Goal: Check status: Check status

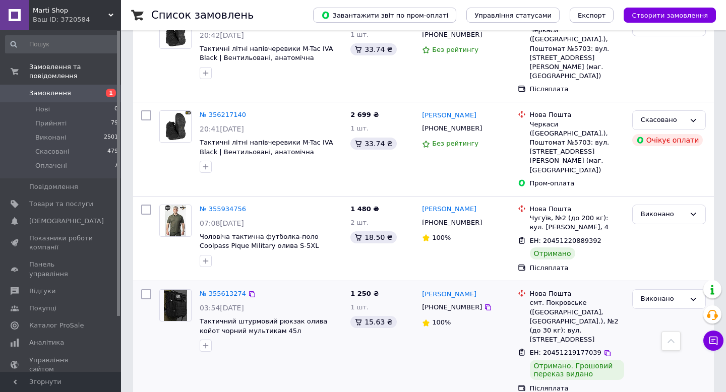
scroll to position [977, 0]
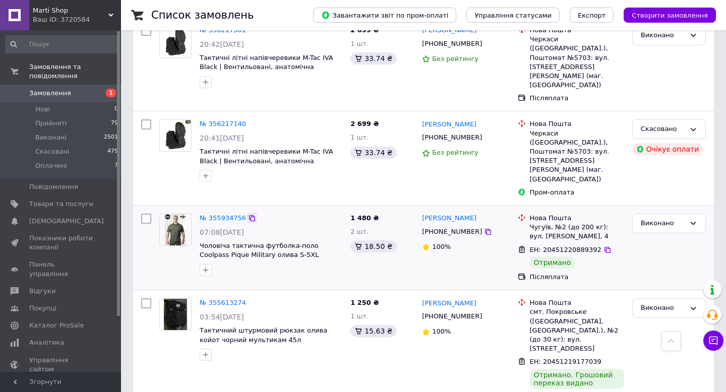
click at [254, 214] on icon at bounding box center [252, 218] width 8 height 8
click at [604, 246] on icon at bounding box center [608, 250] width 8 height 8
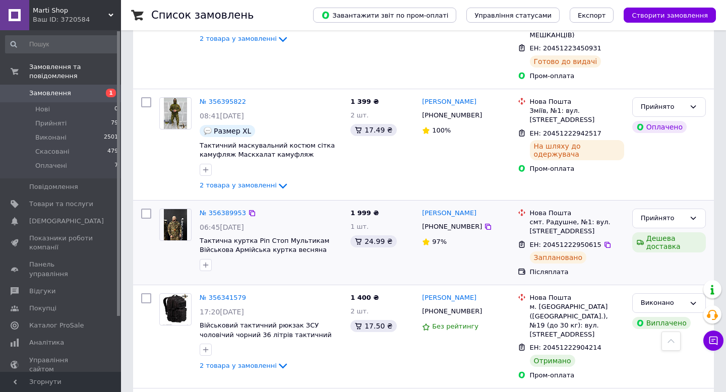
scroll to position [600, 0]
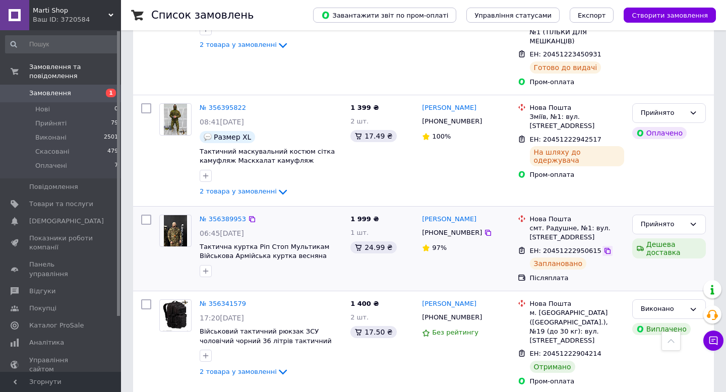
click at [604, 247] on icon at bounding box center [608, 251] width 8 height 8
click at [256, 214] on div at bounding box center [252, 219] width 10 height 10
click at [248, 215] on icon at bounding box center [252, 219] width 8 height 8
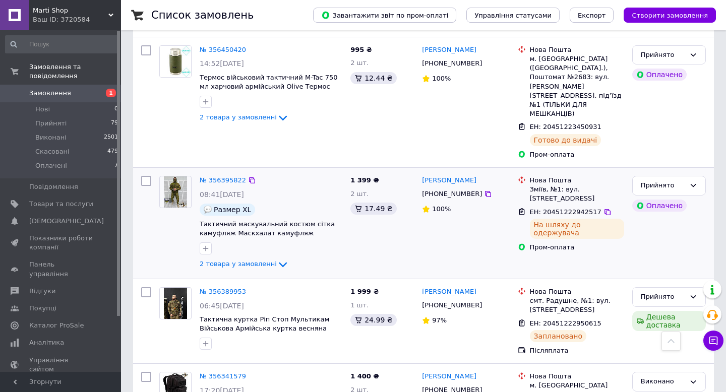
scroll to position [525, 0]
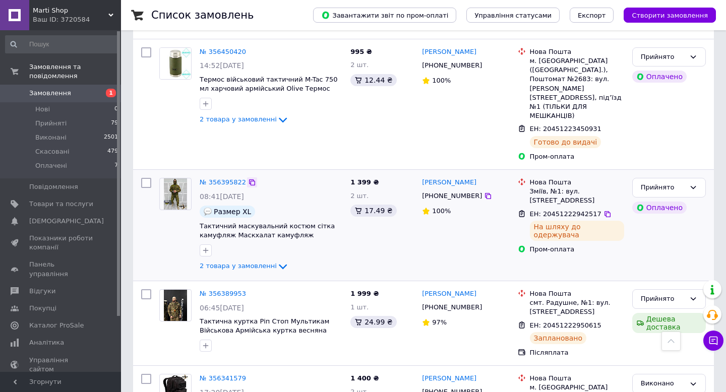
click at [250, 180] on icon at bounding box center [252, 183] width 6 height 6
click at [605, 211] on icon at bounding box center [608, 214] width 6 height 6
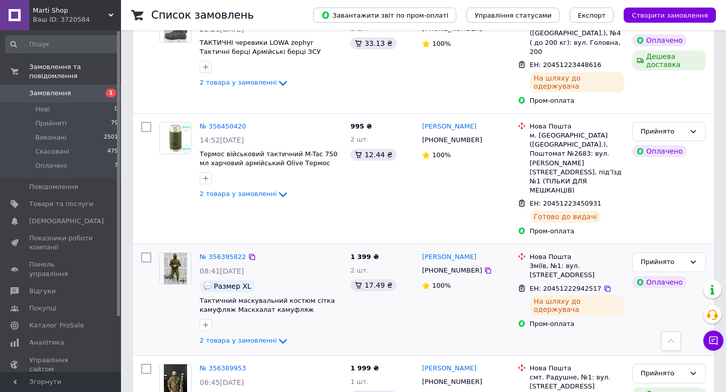
scroll to position [433, 0]
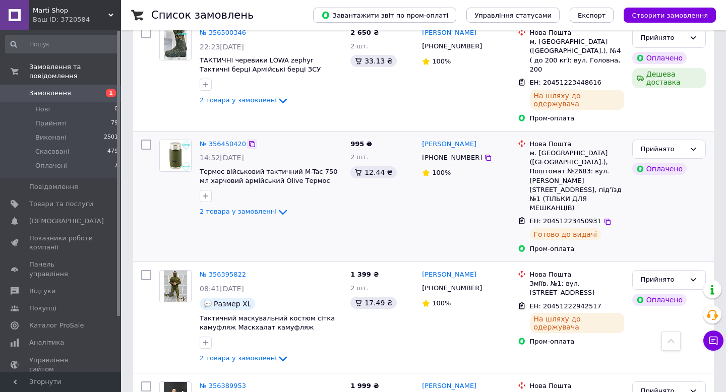
click at [251, 140] on icon at bounding box center [252, 144] width 8 height 8
click at [604, 218] on icon at bounding box center [608, 222] width 8 height 8
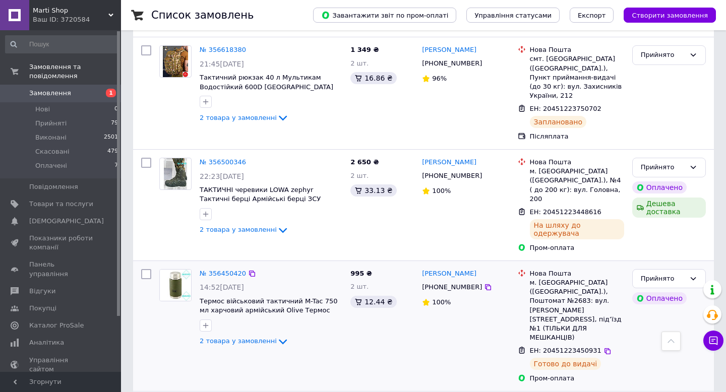
scroll to position [301, 0]
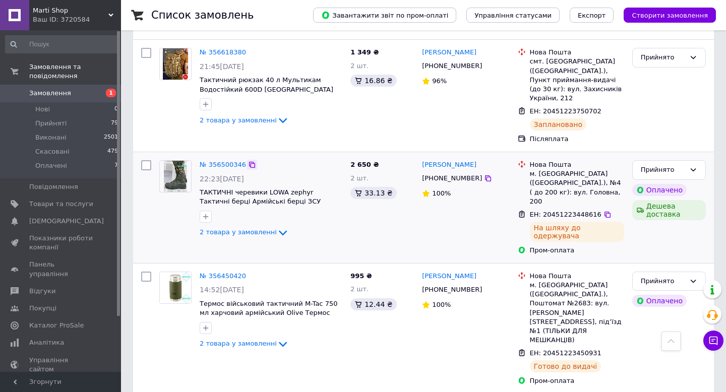
click at [252, 161] on icon at bounding box center [252, 165] width 8 height 8
click at [604, 211] on icon at bounding box center [608, 215] width 8 height 8
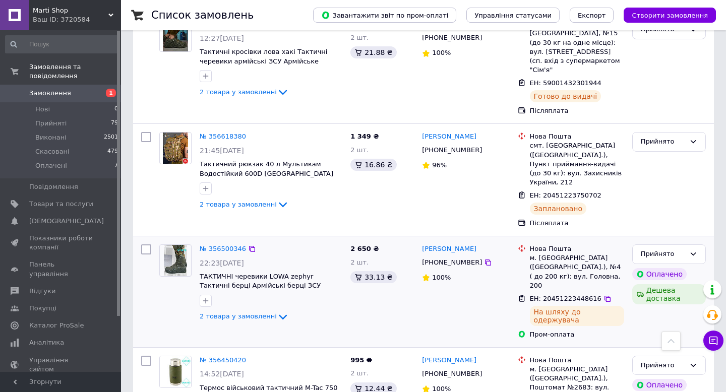
scroll to position [216, 0]
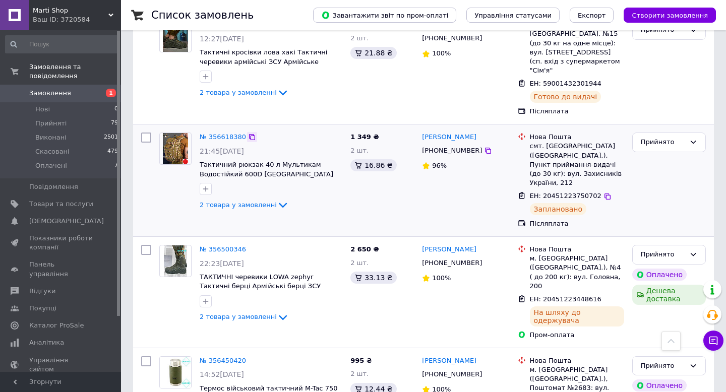
click at [250, 138] on icon at bounding box center [252, 137] width 8 height 8
click at [605, 193] on icon at bounding box center [608, 197] width 8 height 8
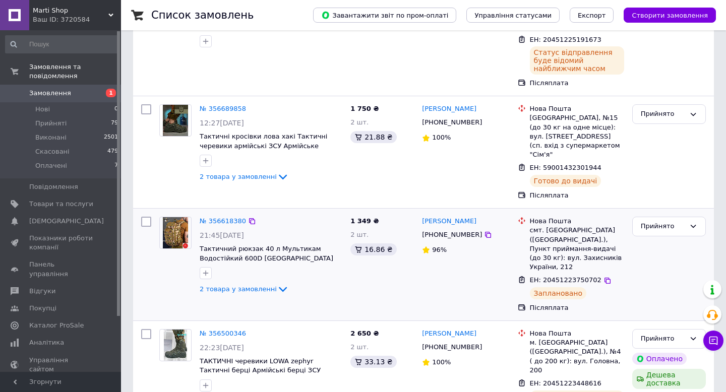
scroll to position [108, 0]
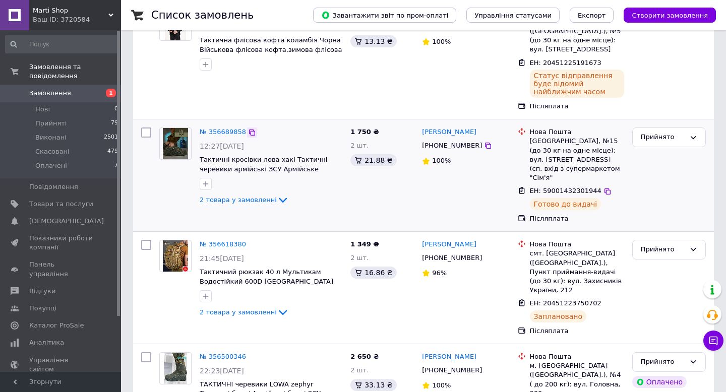
click at [252, 132] on icon at bounding box center [252, 133] width 8 height 8
click at [605, 192] on icon at bounding box center [608, 192] width 8 height 8
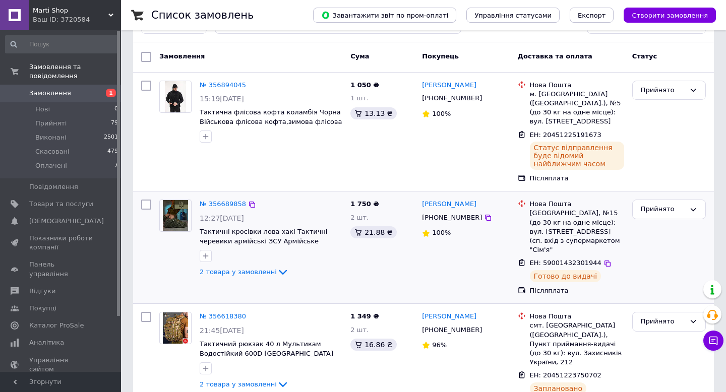
scroll to position [17, 0]
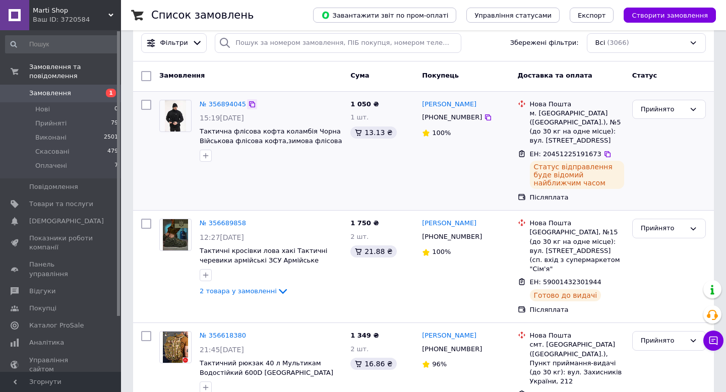
click at [252, 104] on icon at bounding box center [252, 104] width 8 height 8
click at [604, 156] on icon at bounding box center [608, 154] width 8 height 8
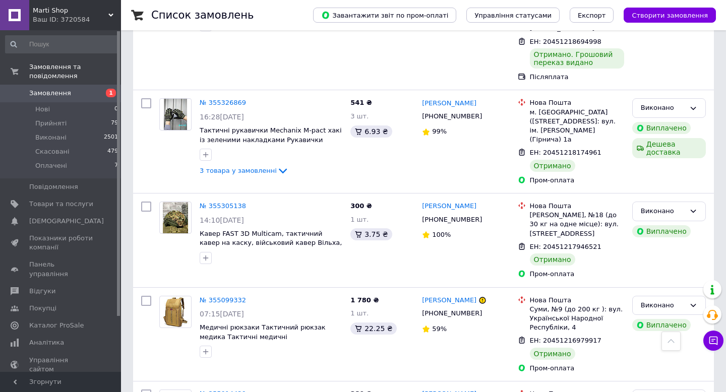
scroll to position [1621, 0]
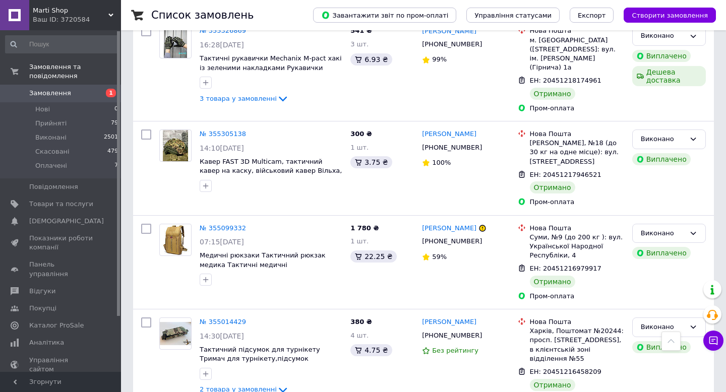
click at [59, 88] on link "Замовлення 1" at bounding box center [62, 93] width 124 height 17
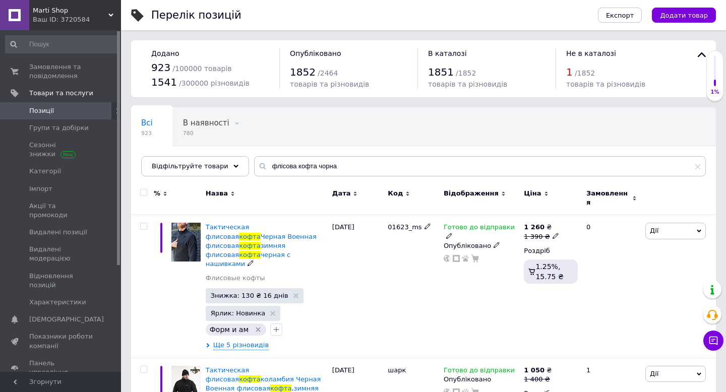
scroll to position [127, 0]
